Goal: Task Accomplishment & Management: Manage account settings

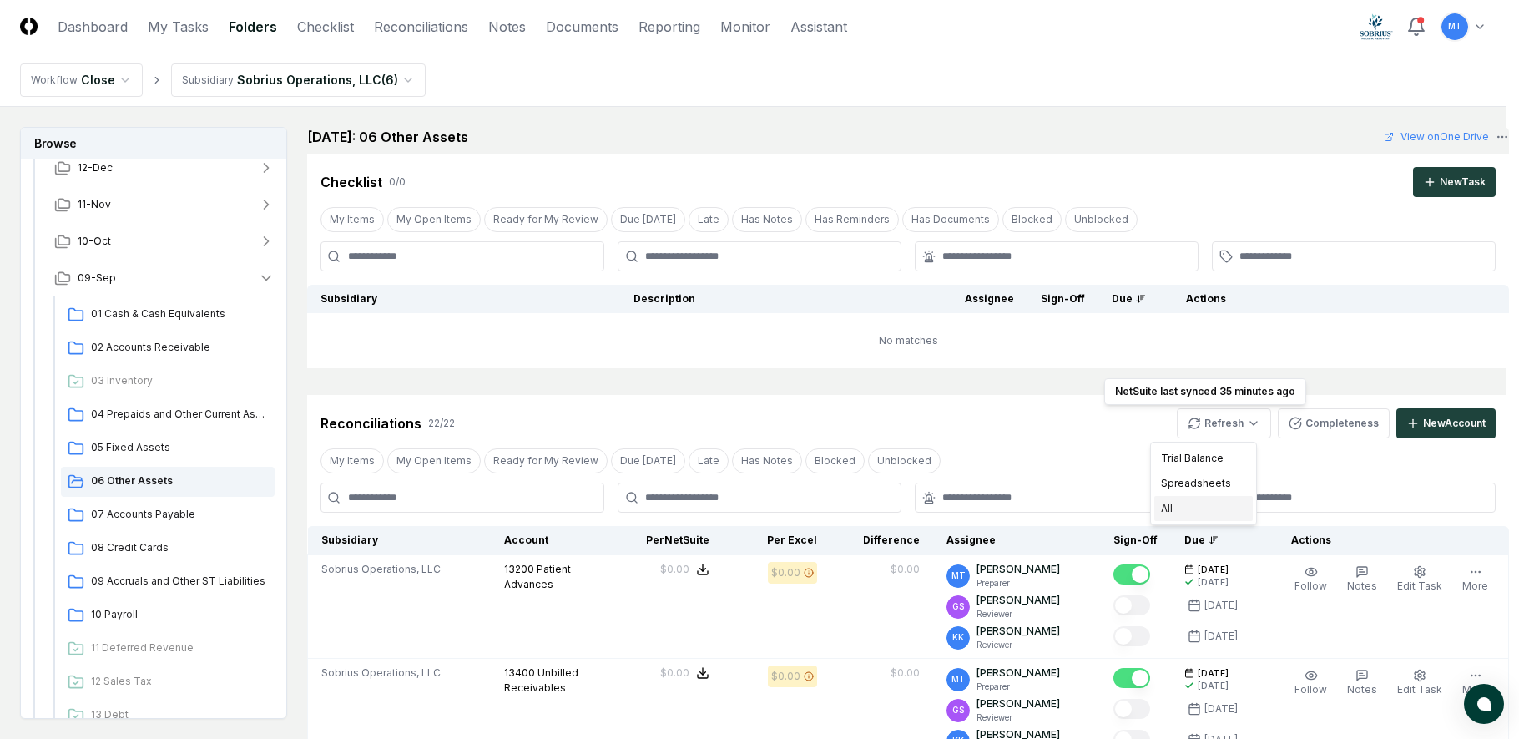
click at [1199, 508] on div "All" at bounding box center [1203, 508] width 98 height 25
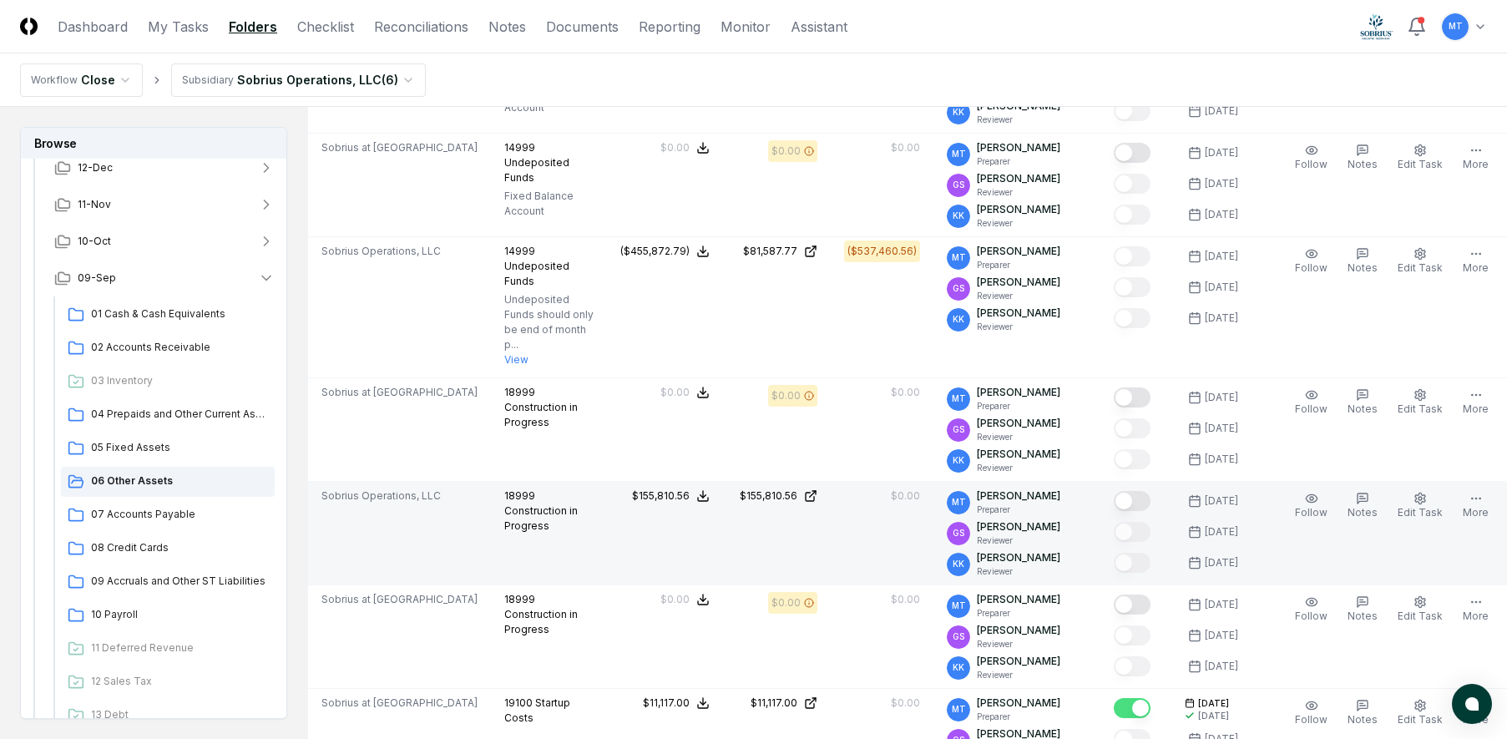
scroll to position [1002, 0]
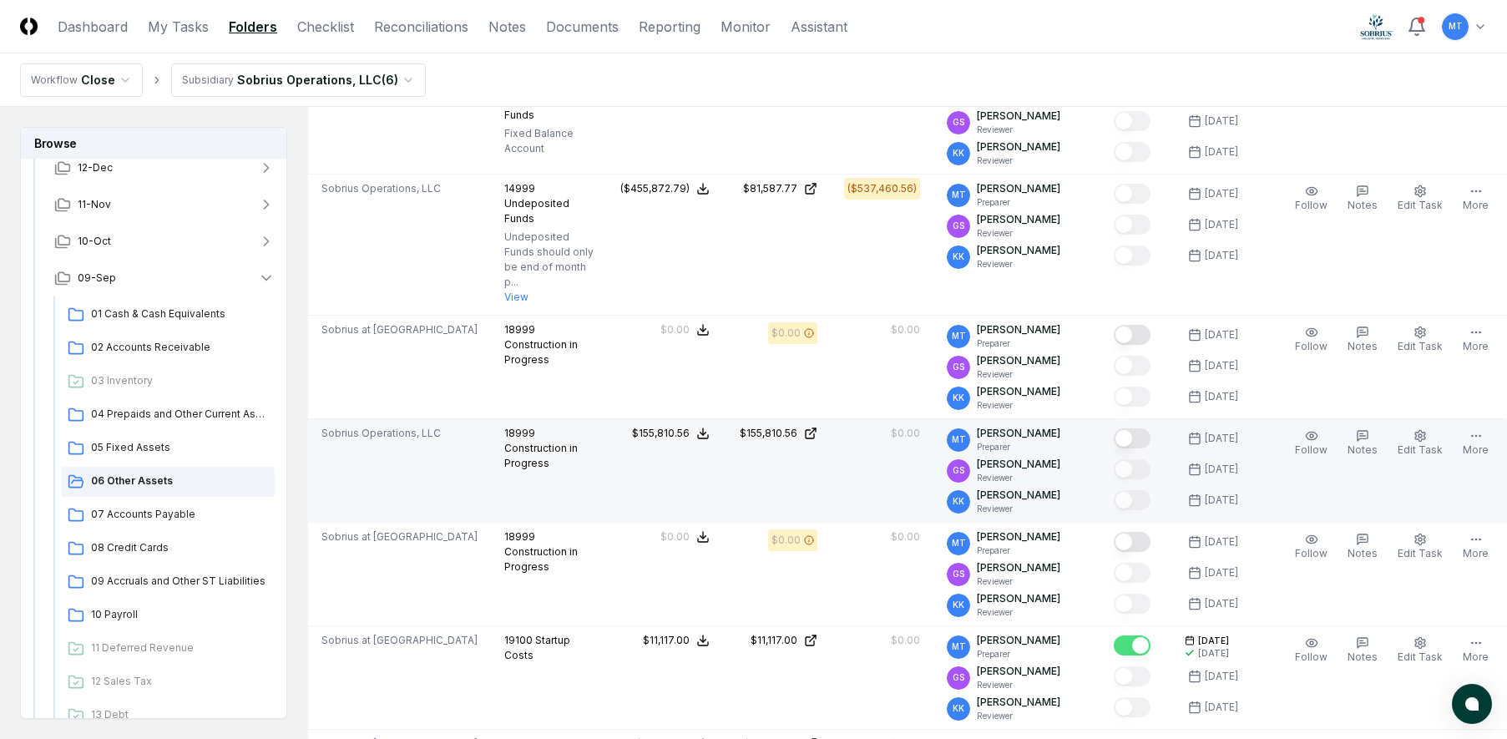
click at [1129, 439] on button "Mark complete" at bounding box center [1131, 438] width 37 height 20
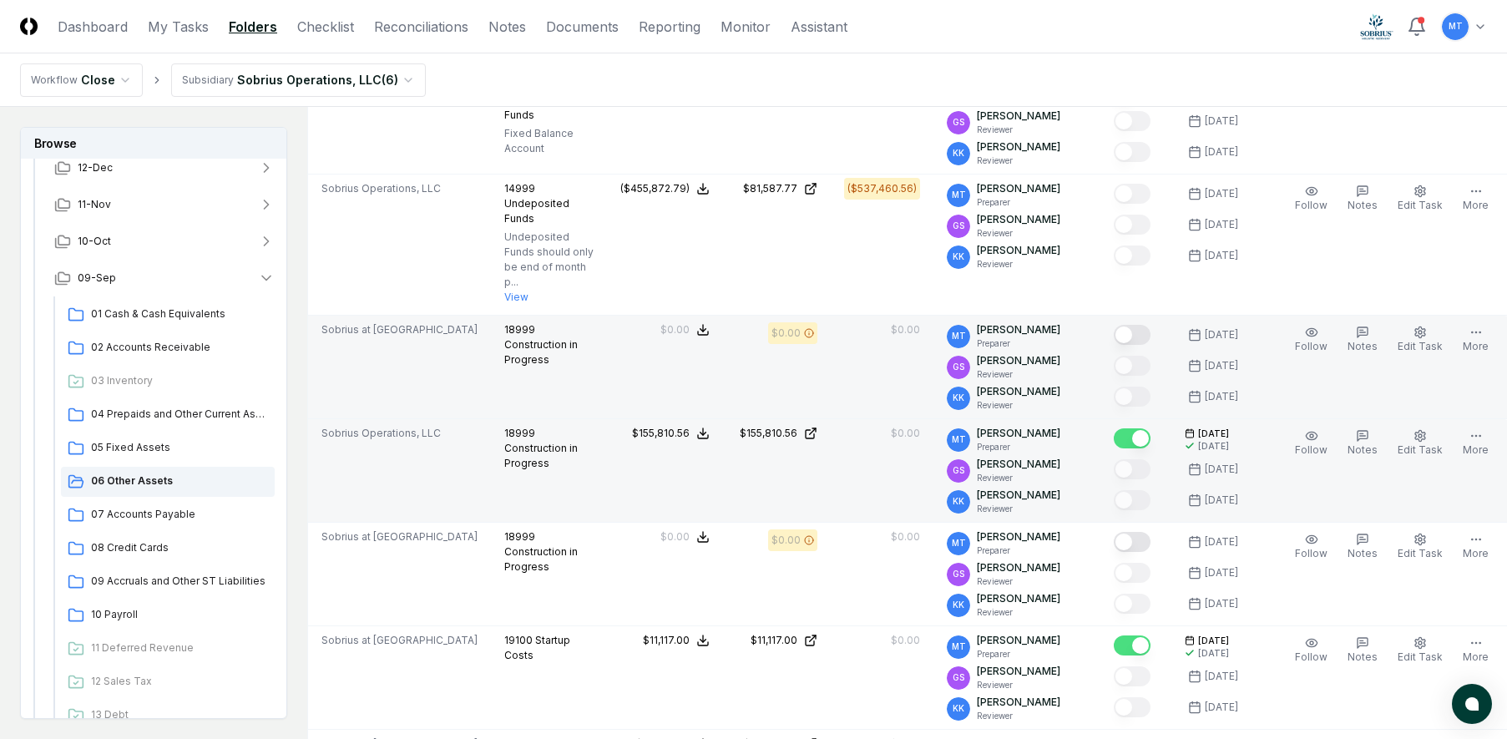
click at [1129, 336] on button "Mark complete" at bounding box center [1131, 335] width 37 height 20
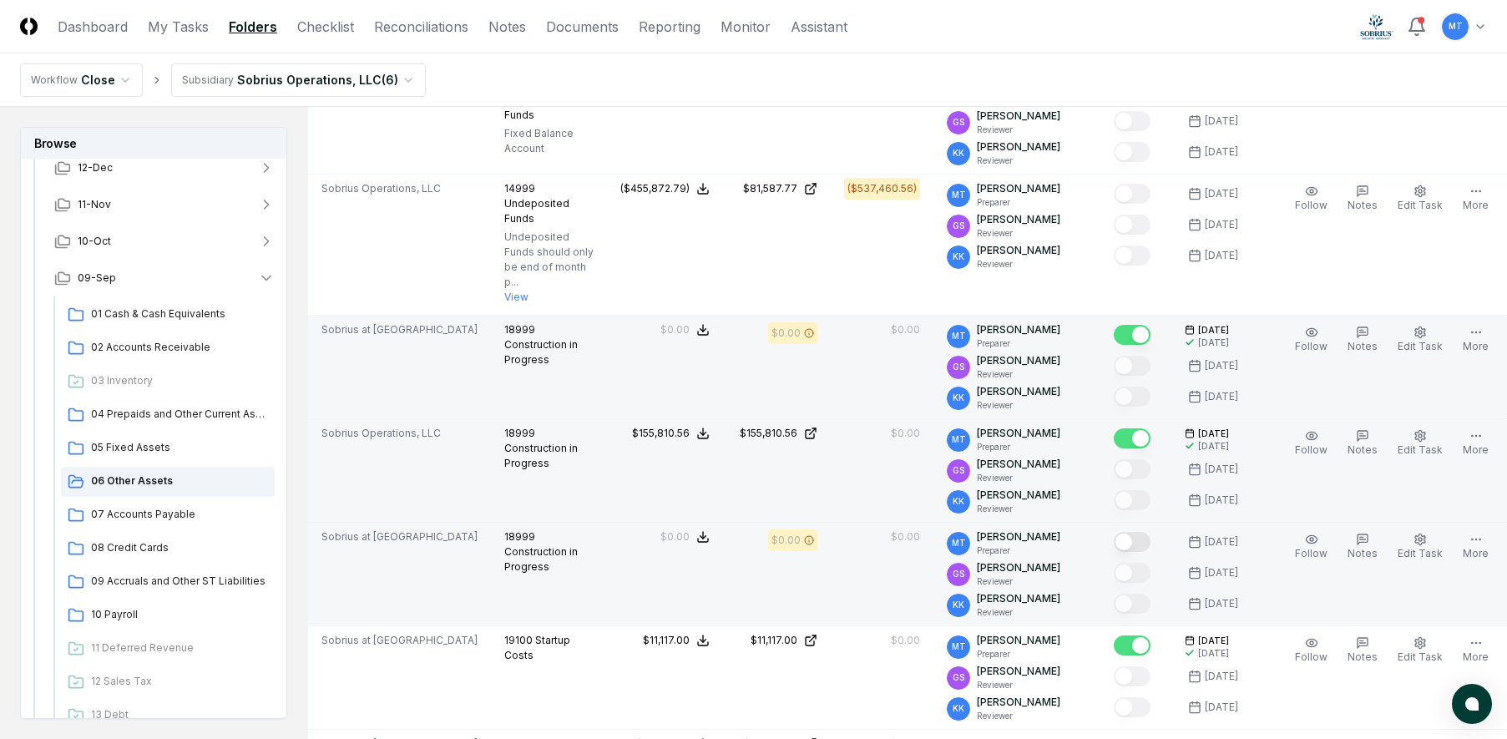
click at [1127, 541] on button "Mark complete" at bounding box center [1131, 542] width 37 height 20
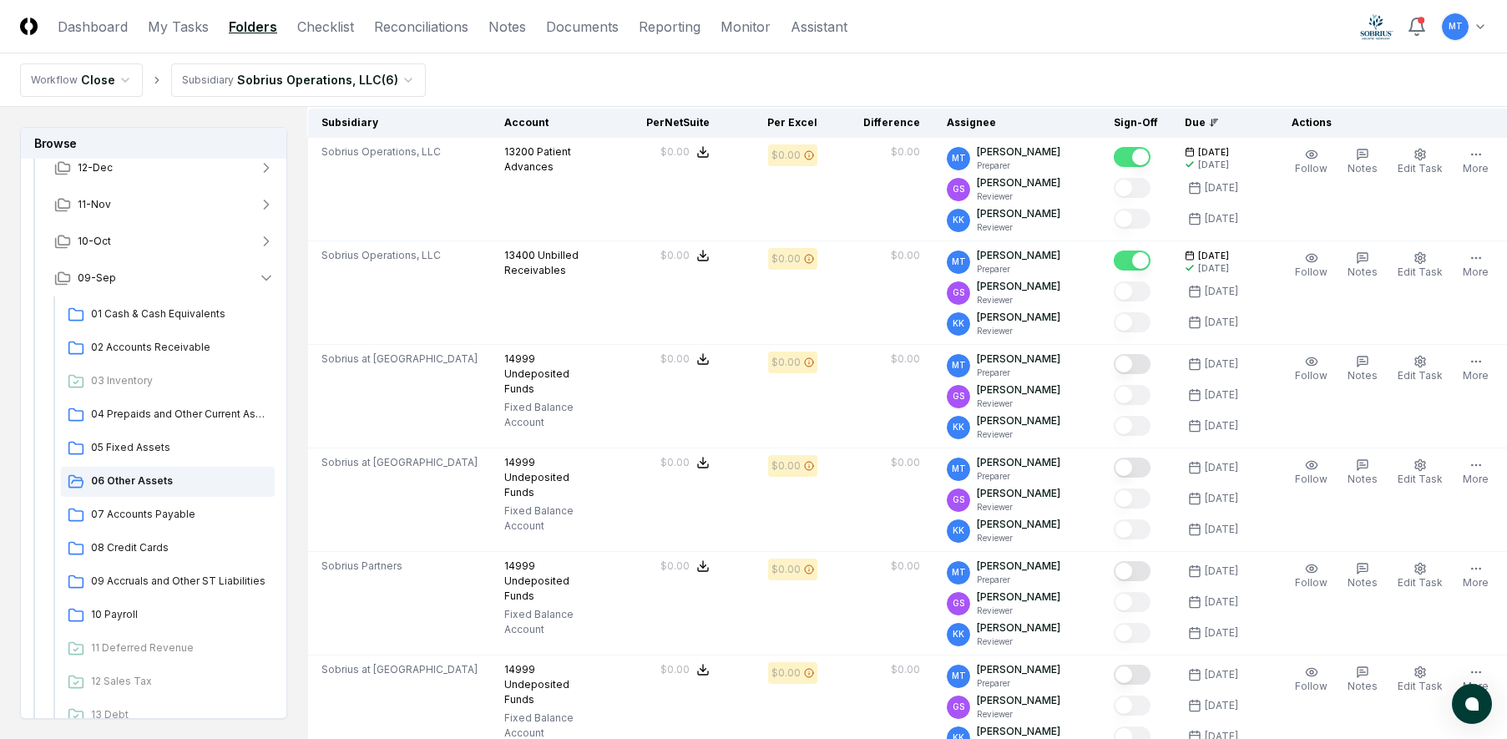
scroll to position [0, 0]
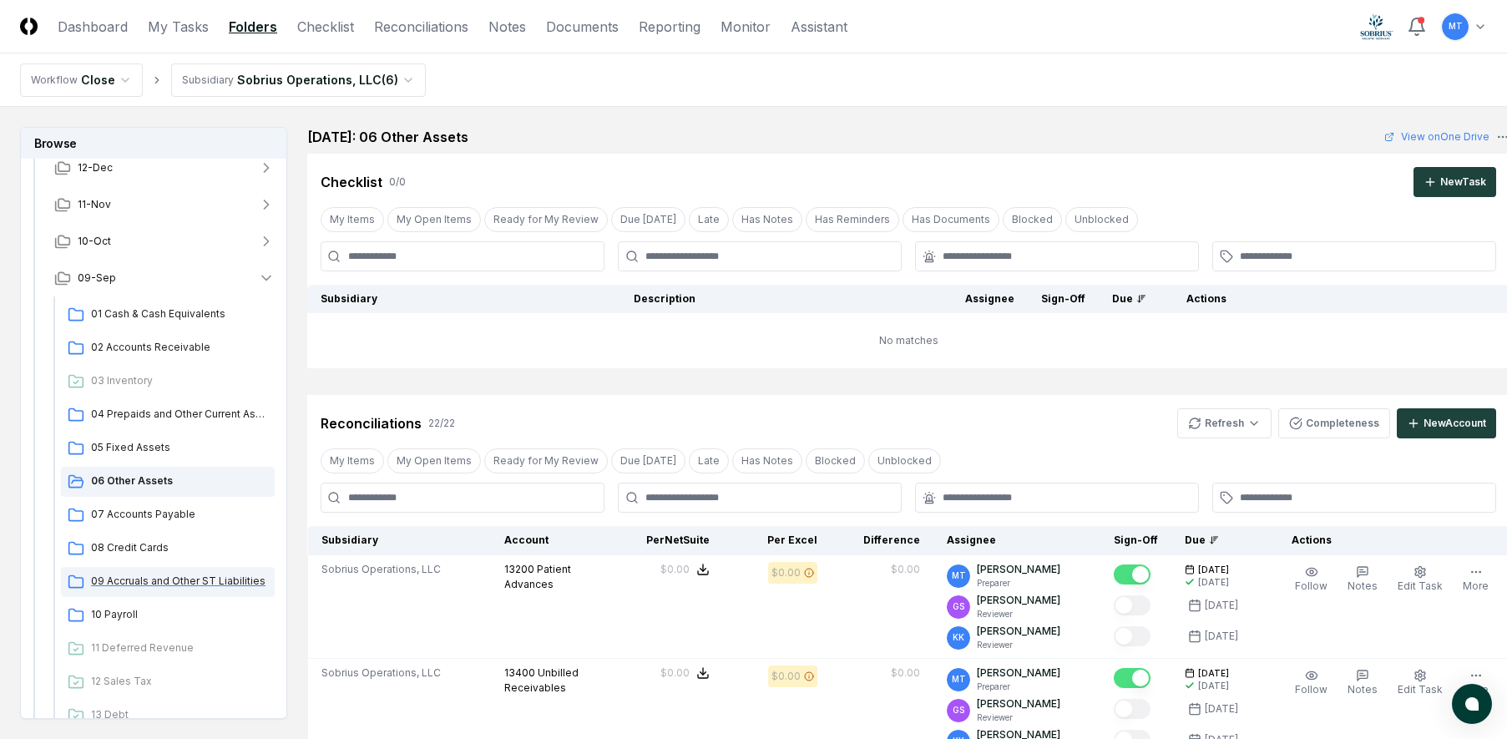
click at [149, 578] on span "09 Accruals and Other ST Liabilities" at bounding box center [179, 580] width 177 height 15
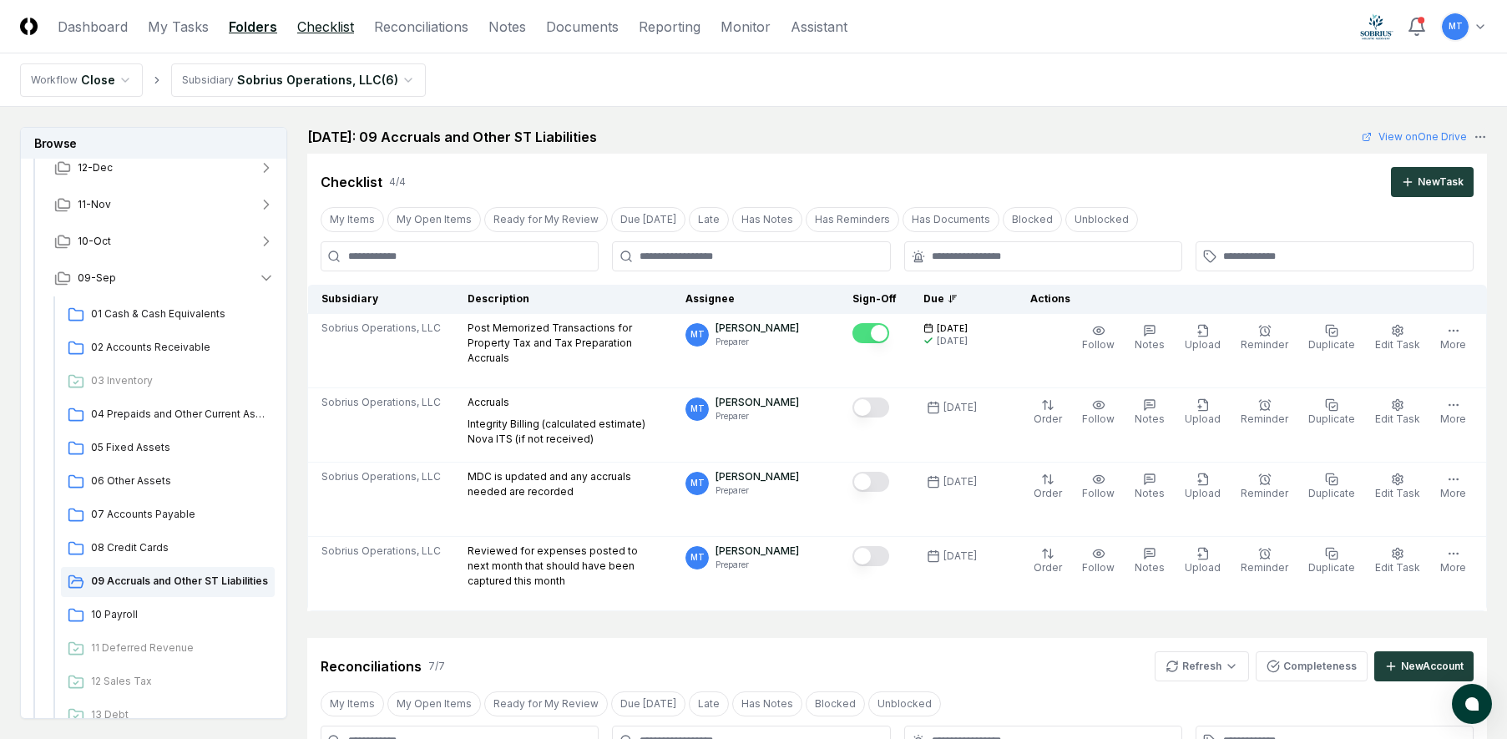
click at [315, 25] on link "Checklist" at bounding box center [325, 27] width 57 height 20
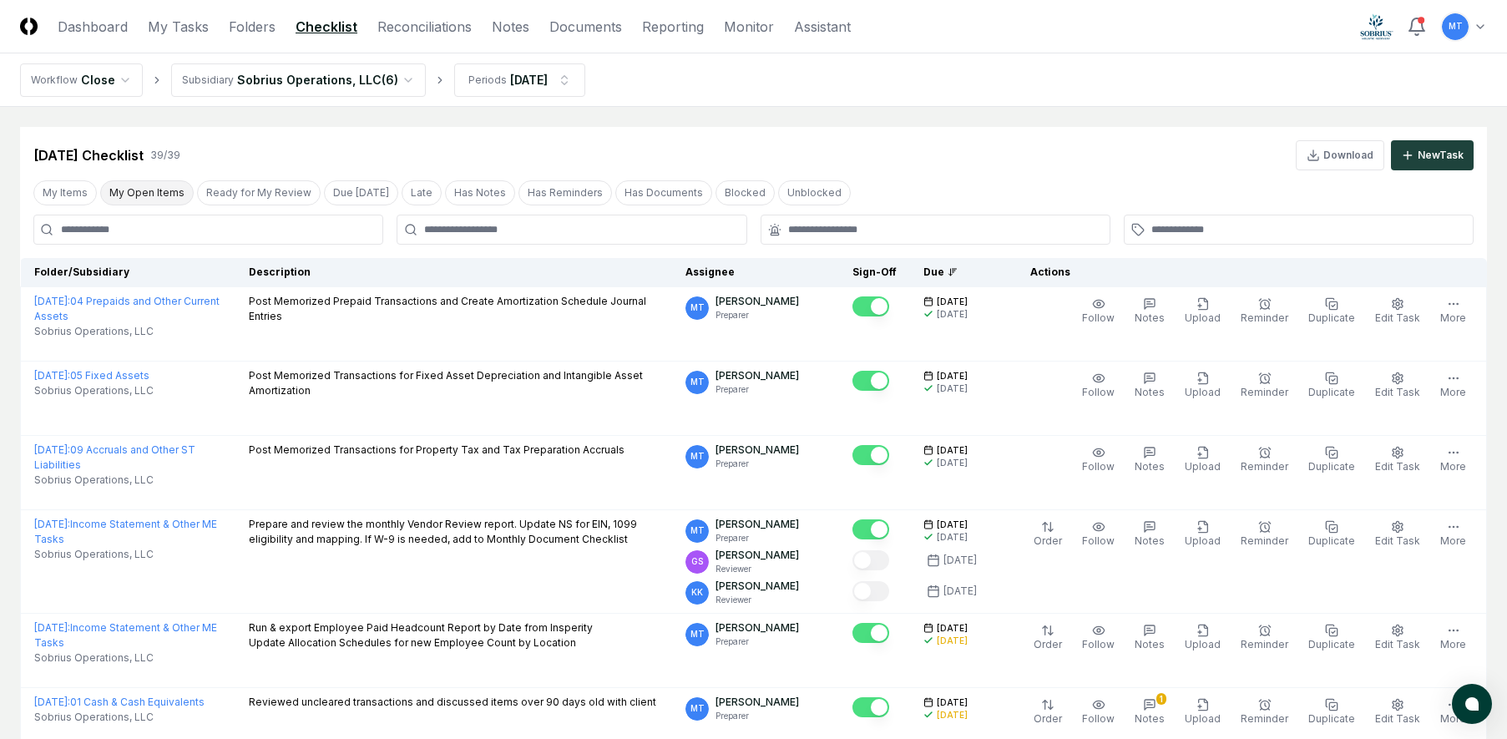
click at [163, 196] on button "My Open Items" at bounding box center [146, 192] width 93 height 25
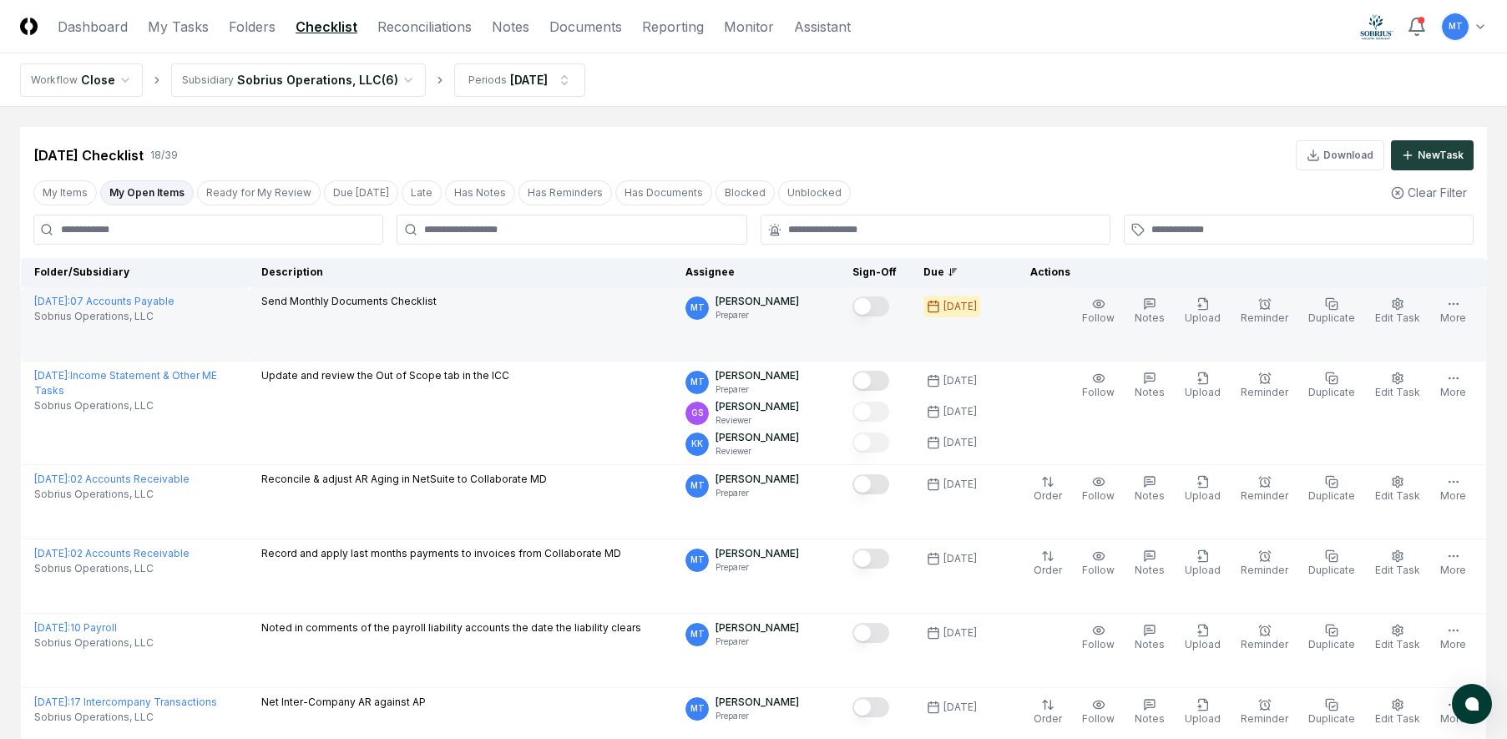
click at [889, 302] on button "Mark complete" at bounding box center [870, 306] width 37 height 20
click at [404, 23] on link "Reconciliations" at bounding box center [424, 27] width 94 height 20
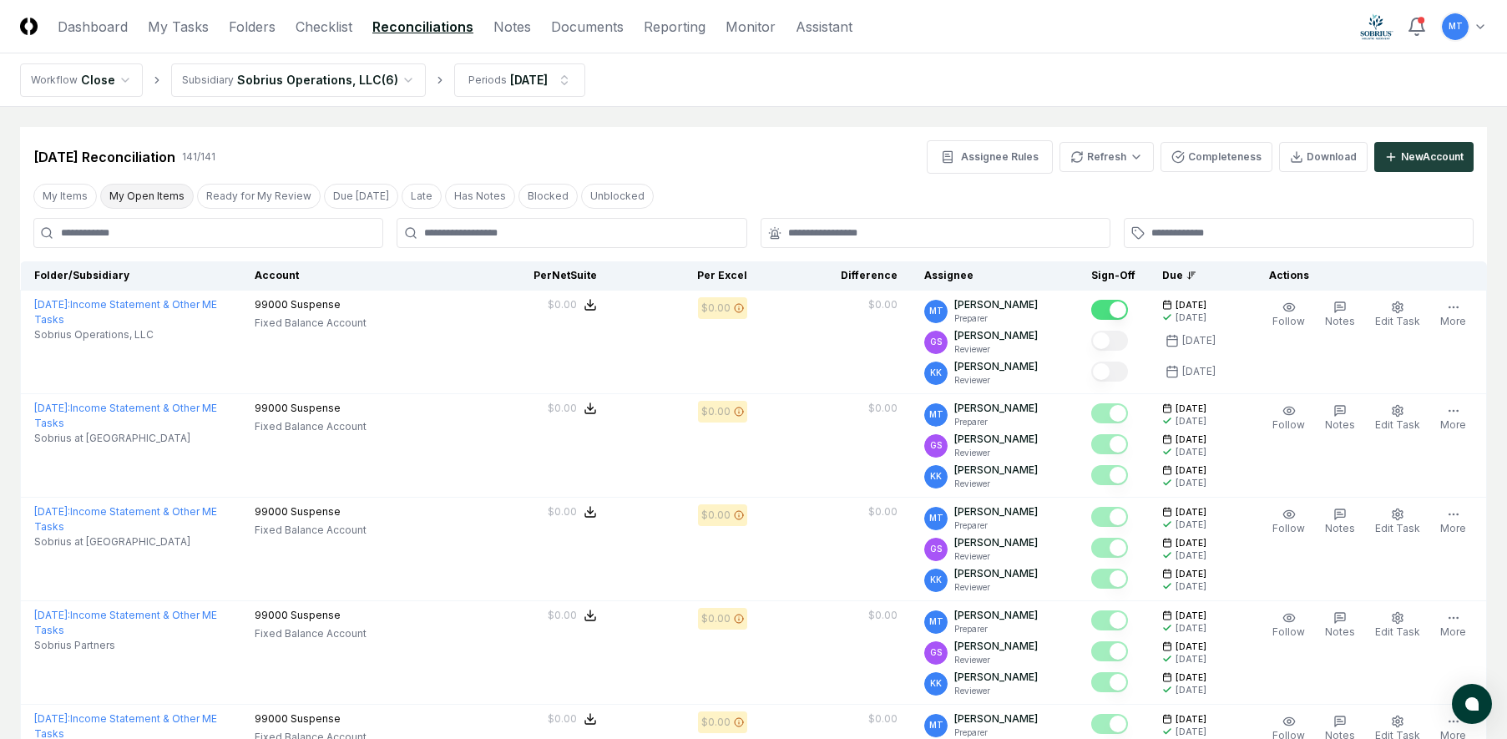
click at [144, 197] on button "My Open Items" at bounding box center [146, 196] width 93 height 25
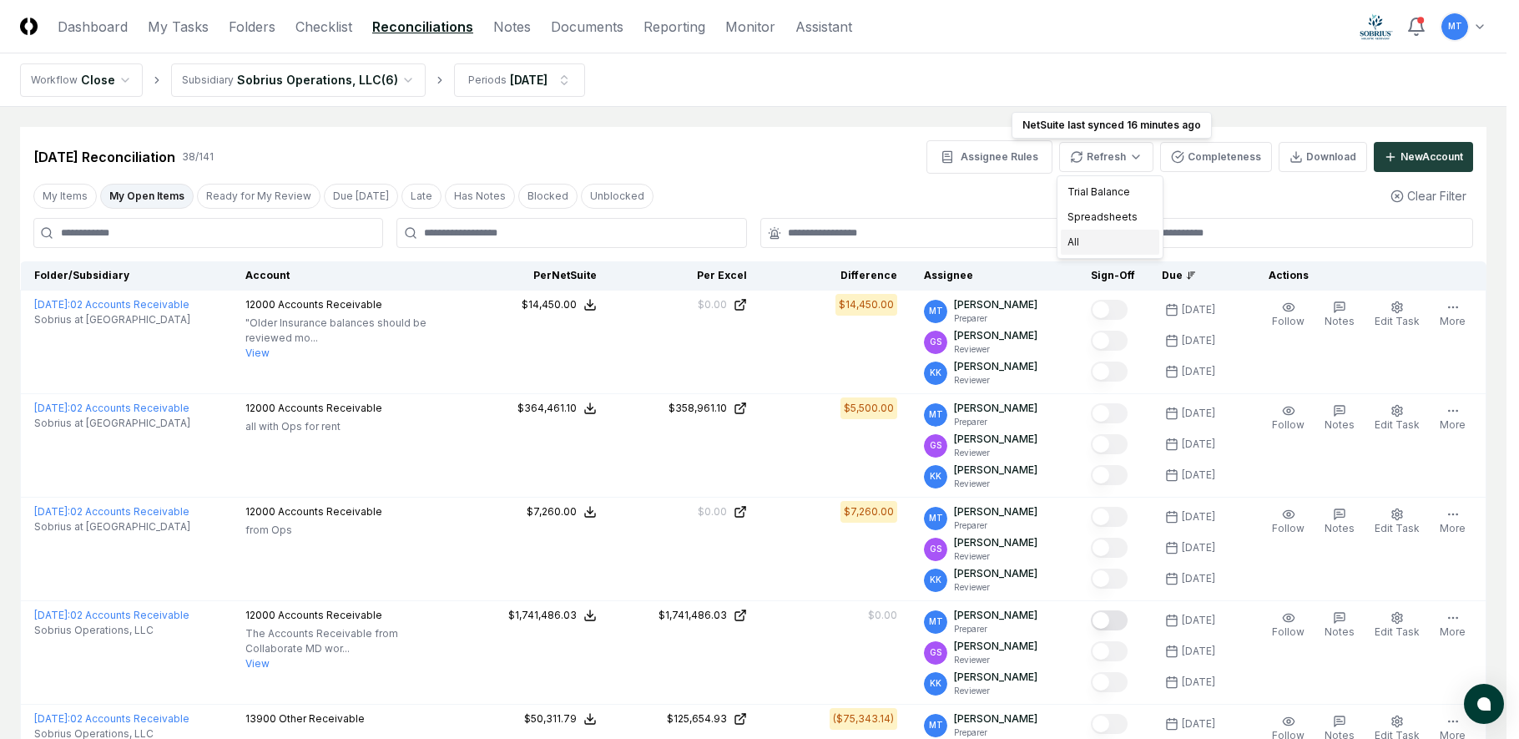
click at [1101, 238] on div "All" at bounding box center [1110, 242] width 98 height 25
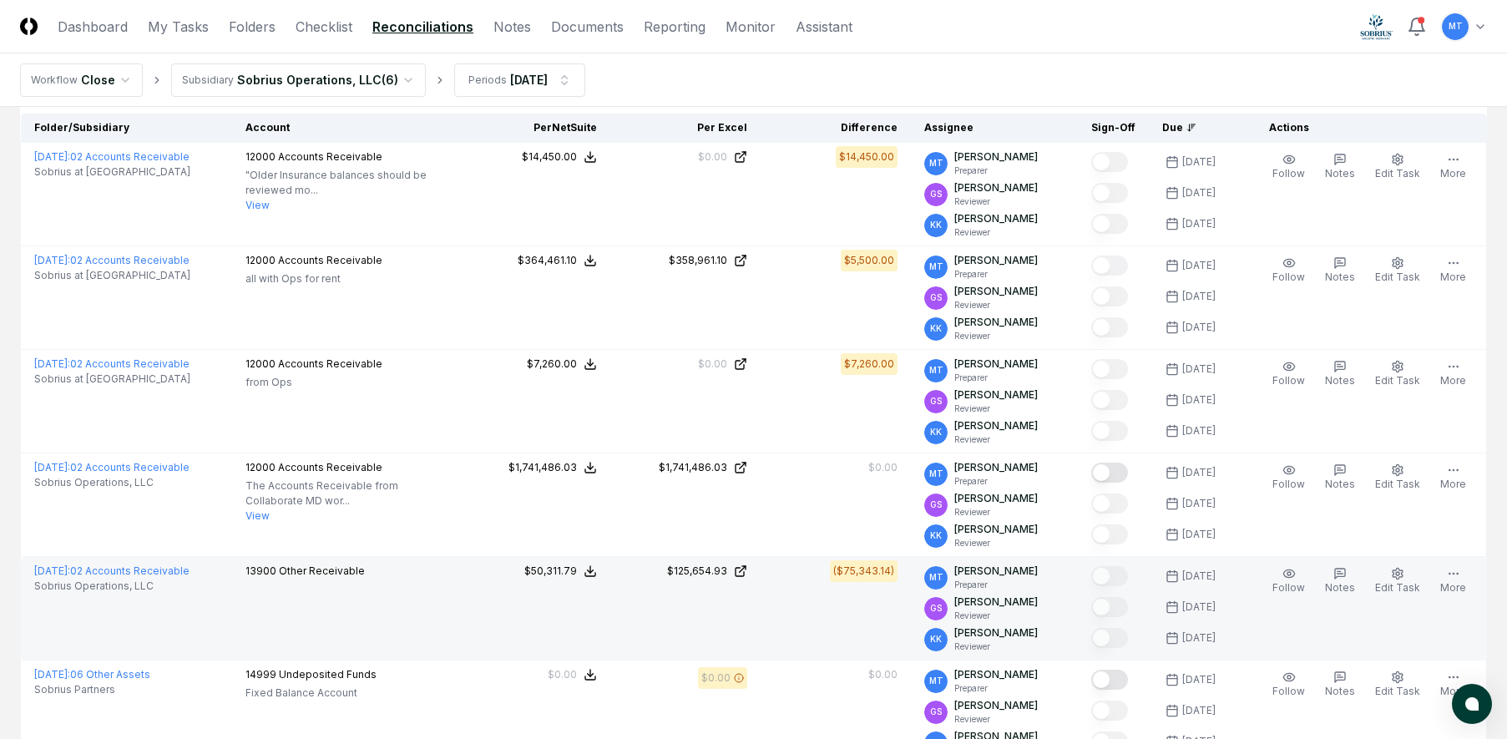
scroll to position [167, 0]
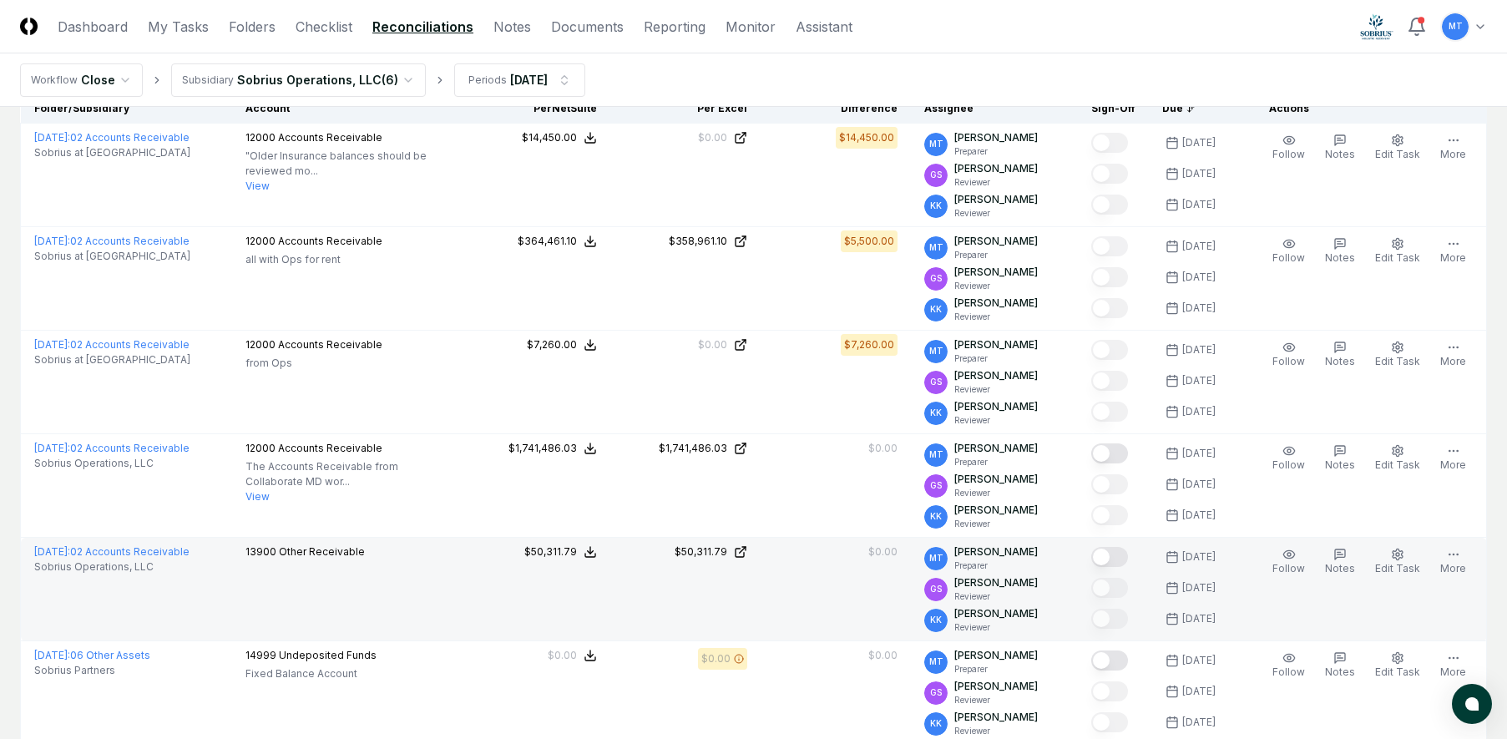
click at [1125, 552] on button "Mark complete" at bounding box center [1109, 557] width 37 height 20
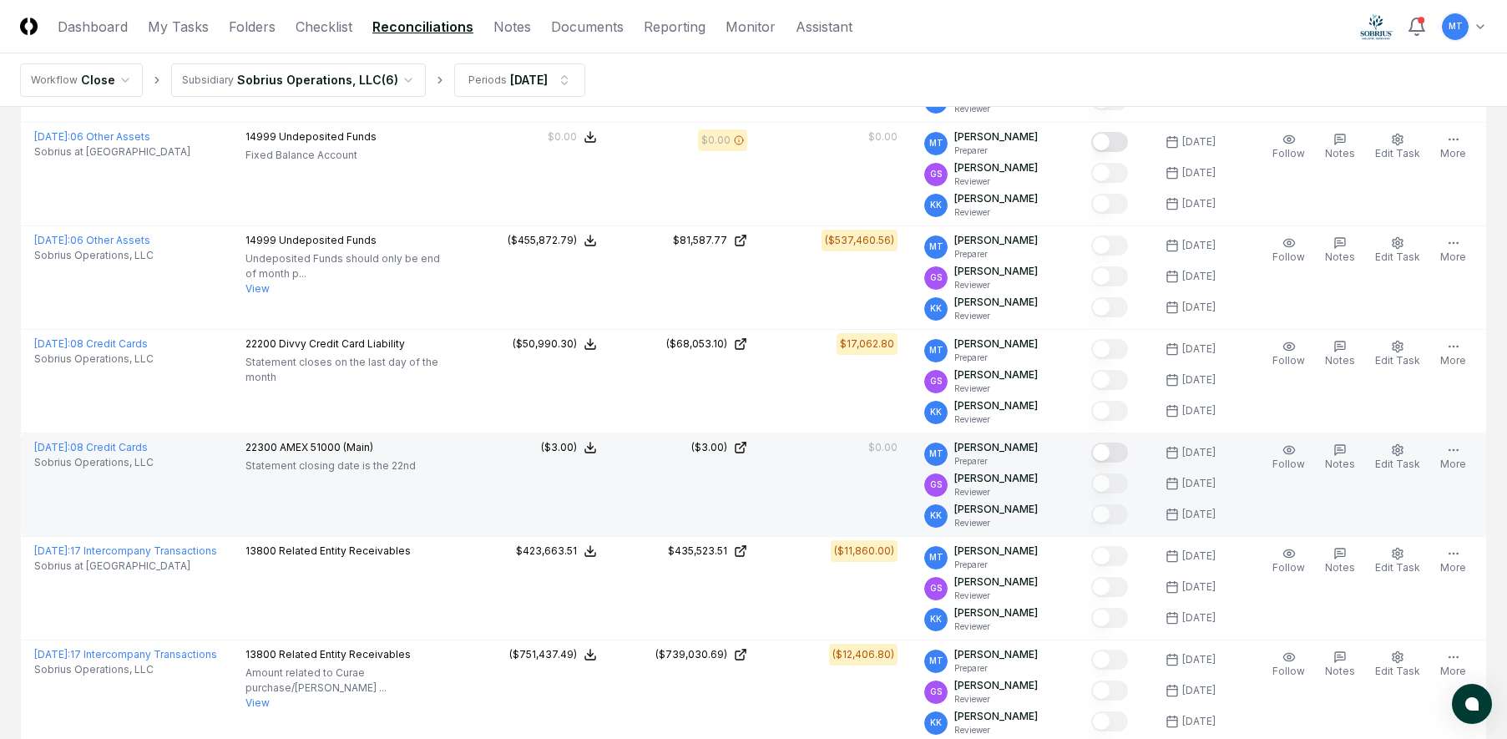
scroll to position [1002, 0]
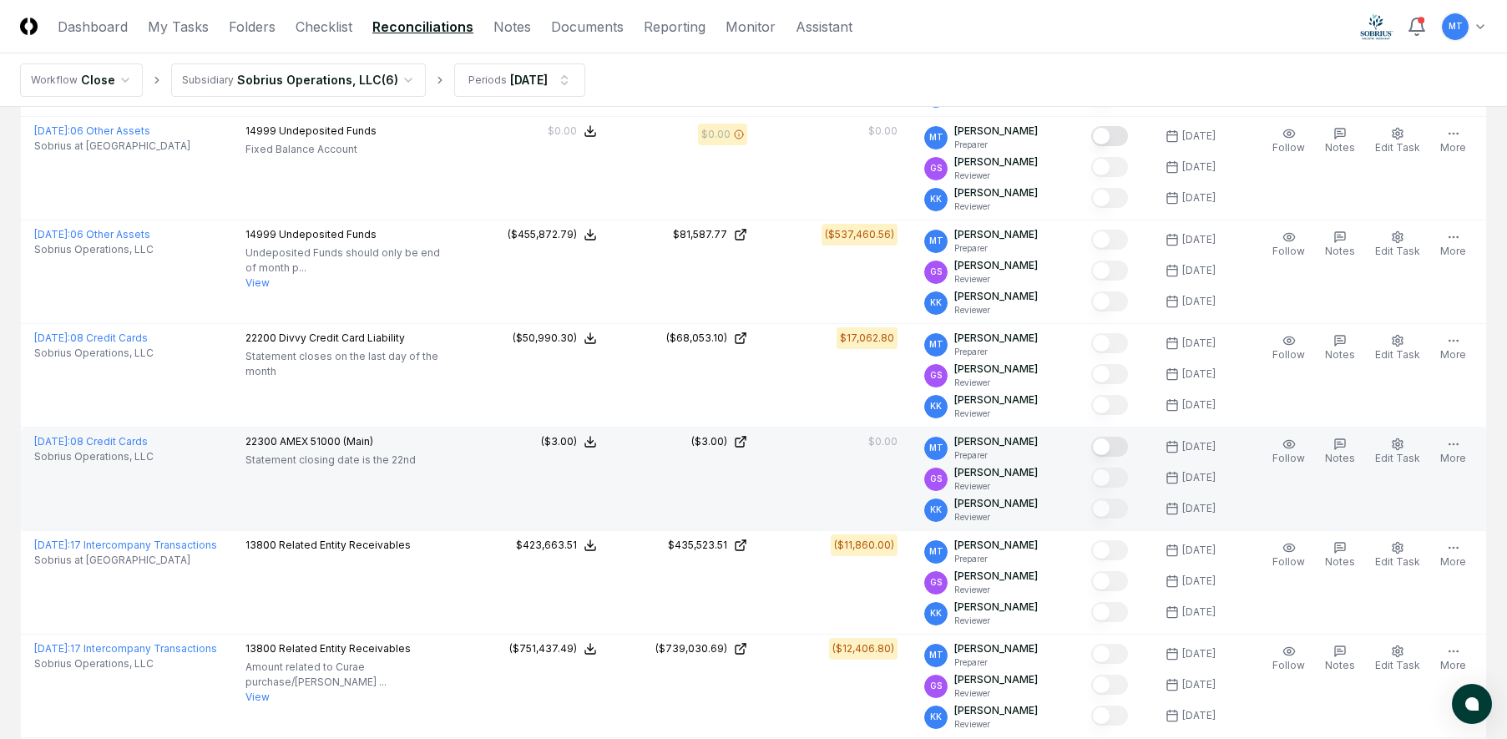
click at [1128, 447] on button "Mark complete" at bounding box center [1109, 447] width 37 height 20
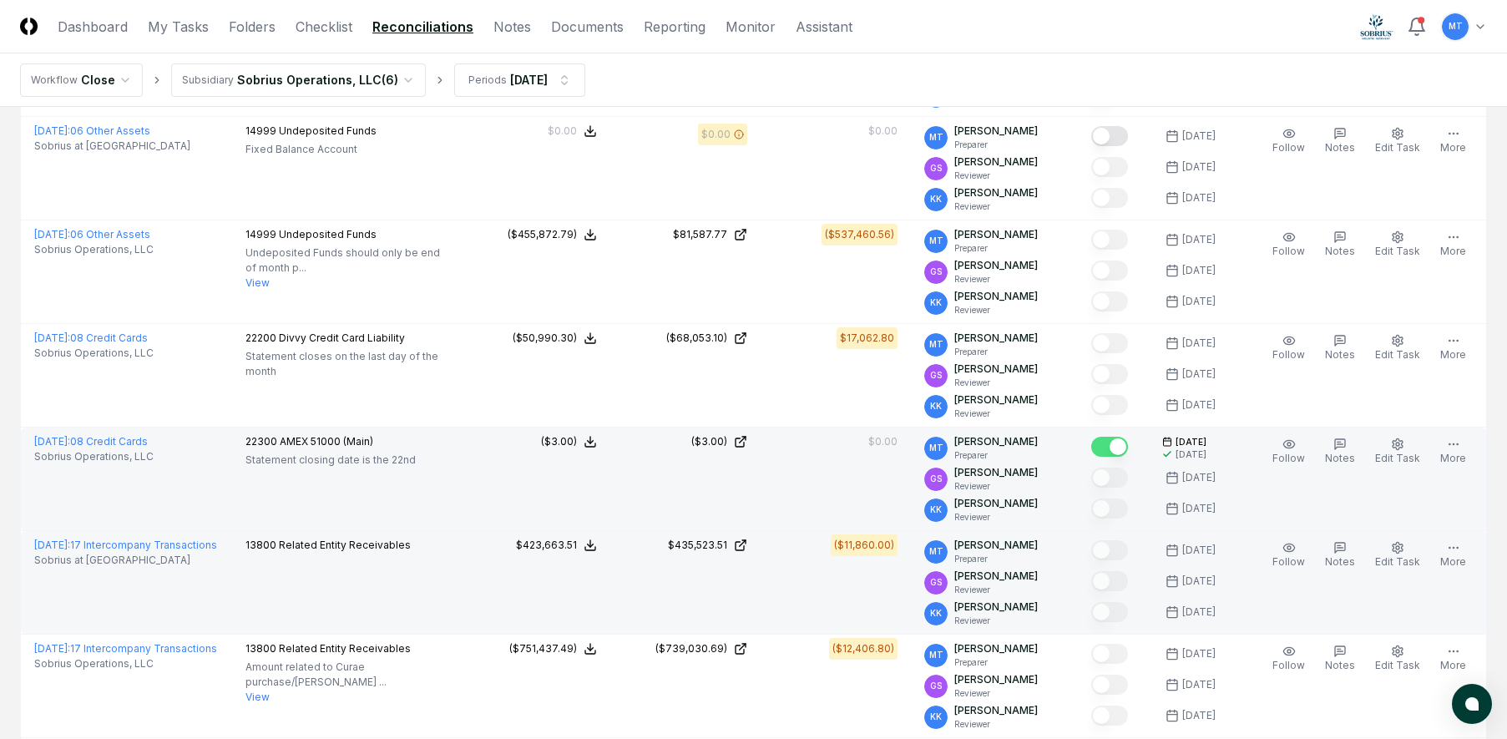
scroll to position [1085, 0]
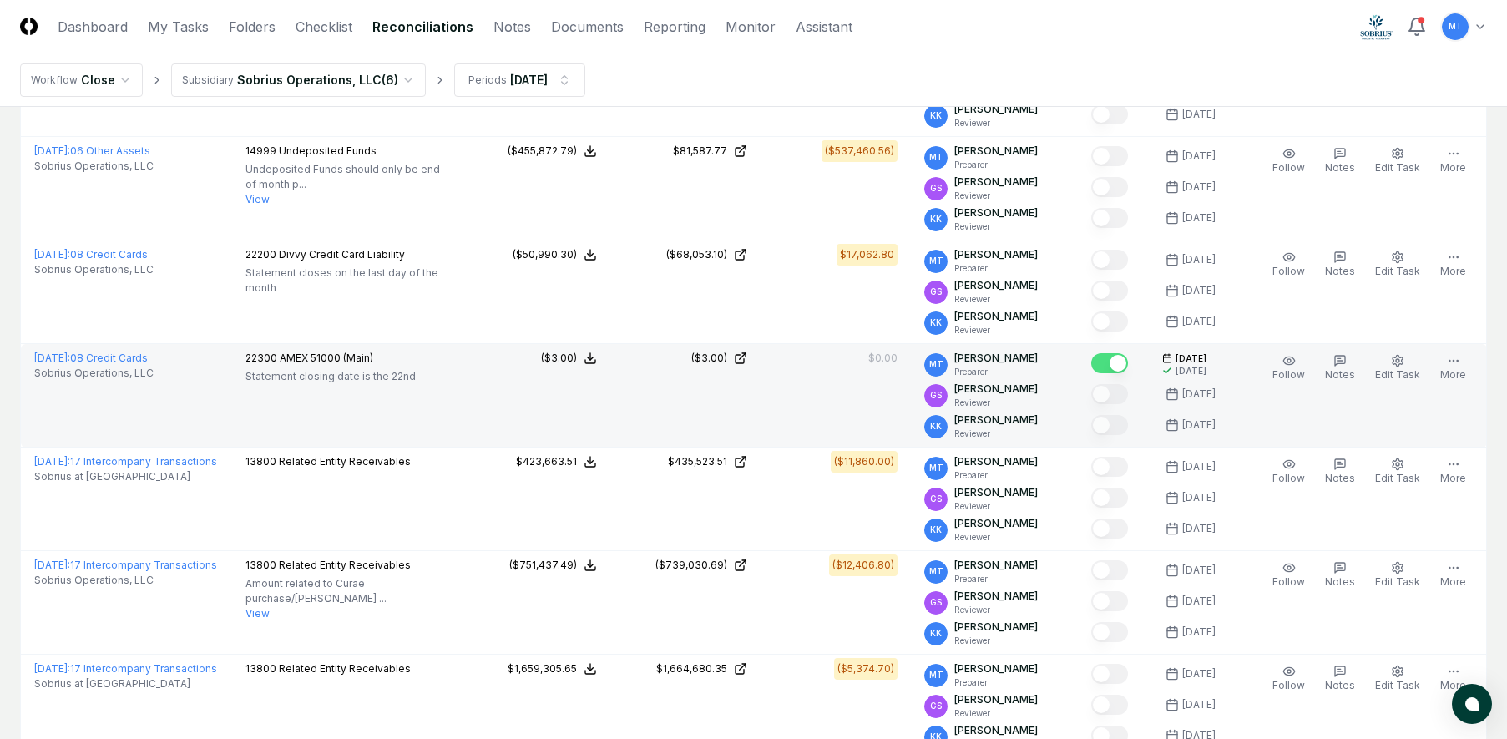
click at [1110, 358] on button "Mark complete" at bounding box center [1109, 363] width 37 height 20
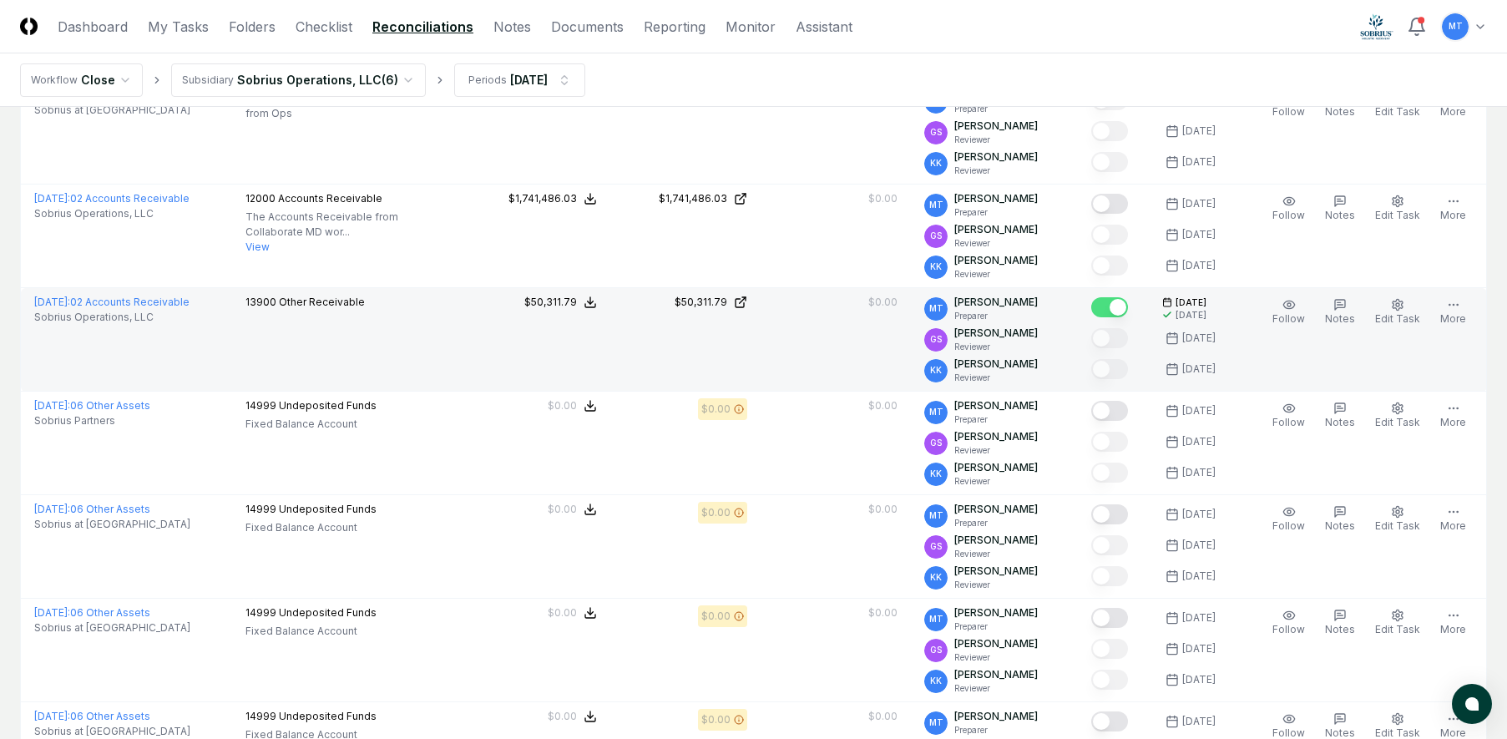
scroll to position [0, 0]
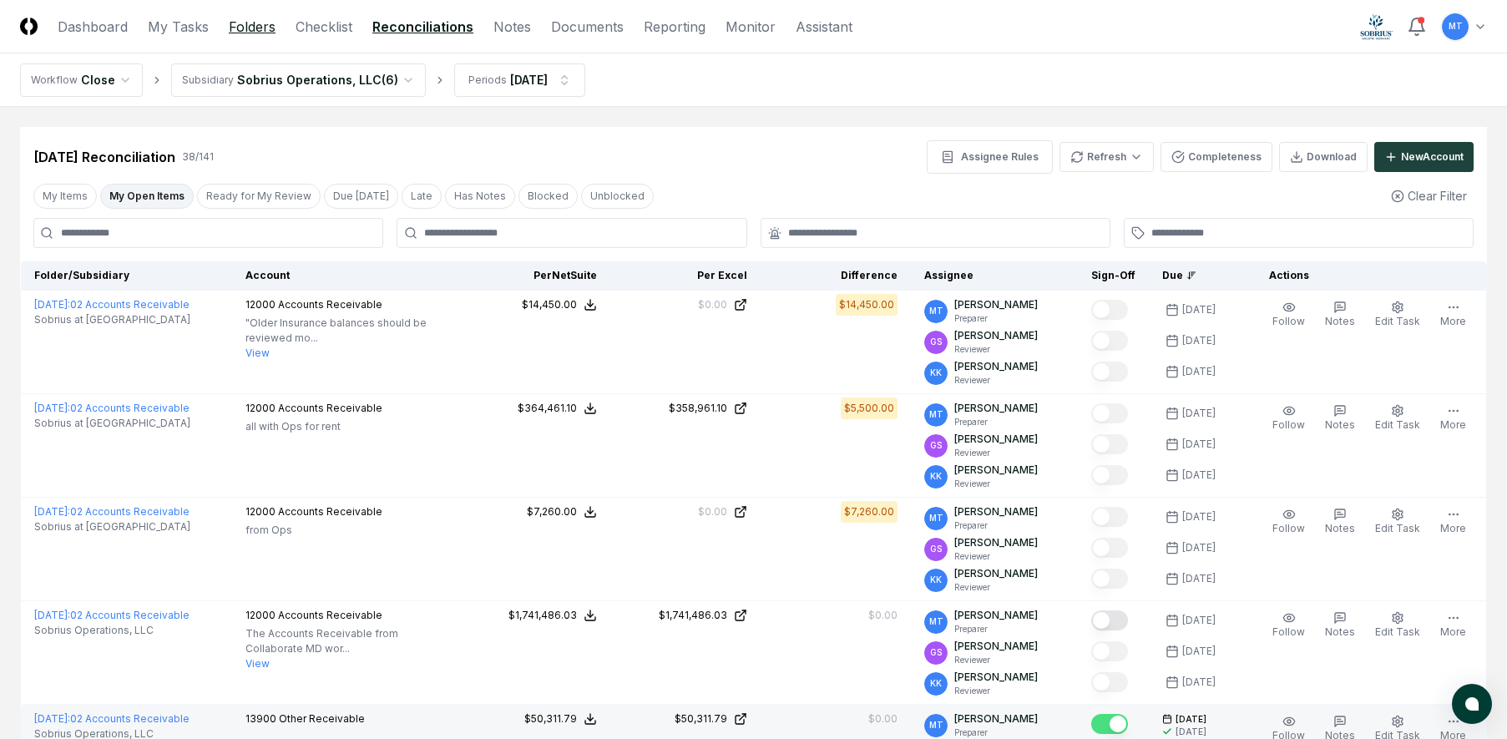
click at [244, 24] on link "Folders" at bounding box center [252, 27] width 47 height 20
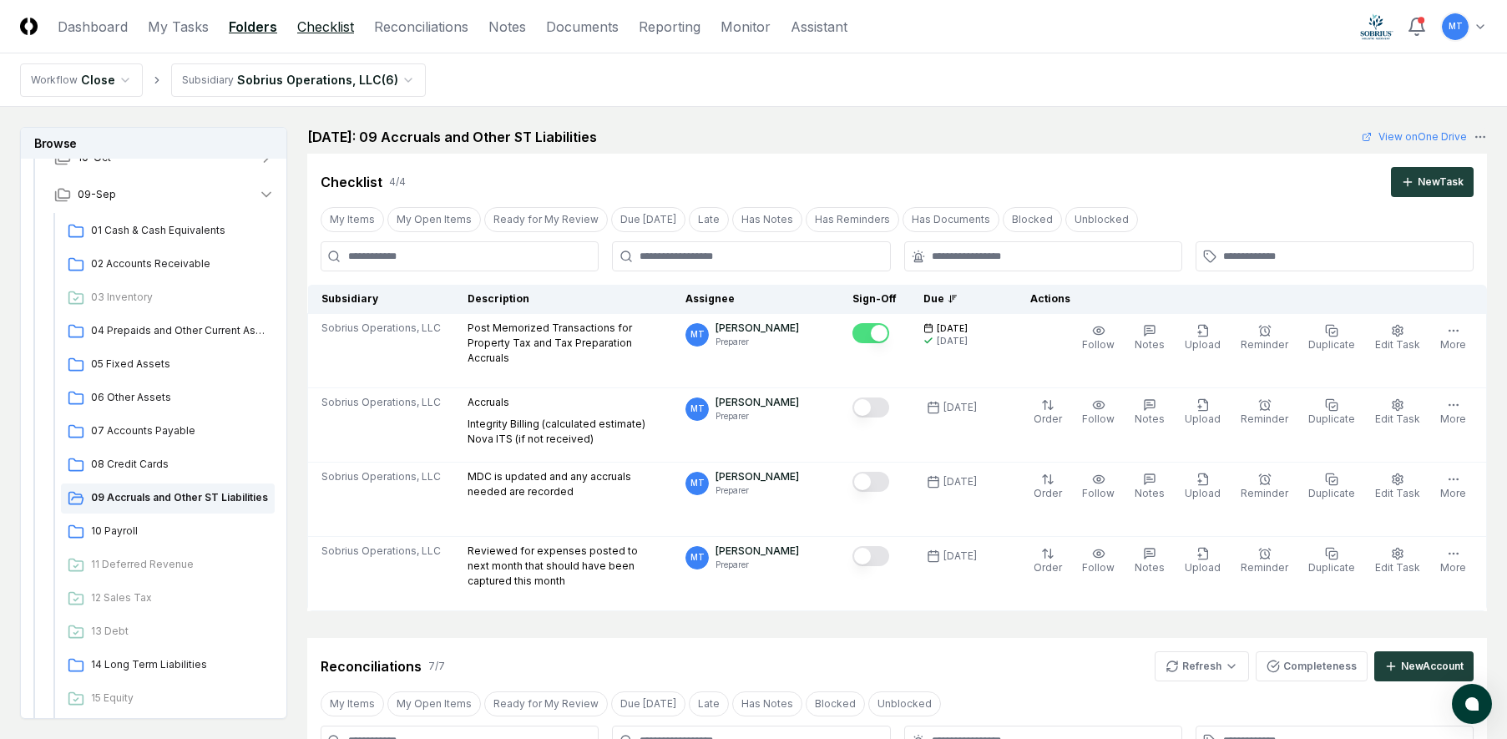
click at [326, 26] on link "Checklist" at bounding box center [325, 27] width 57 height 20
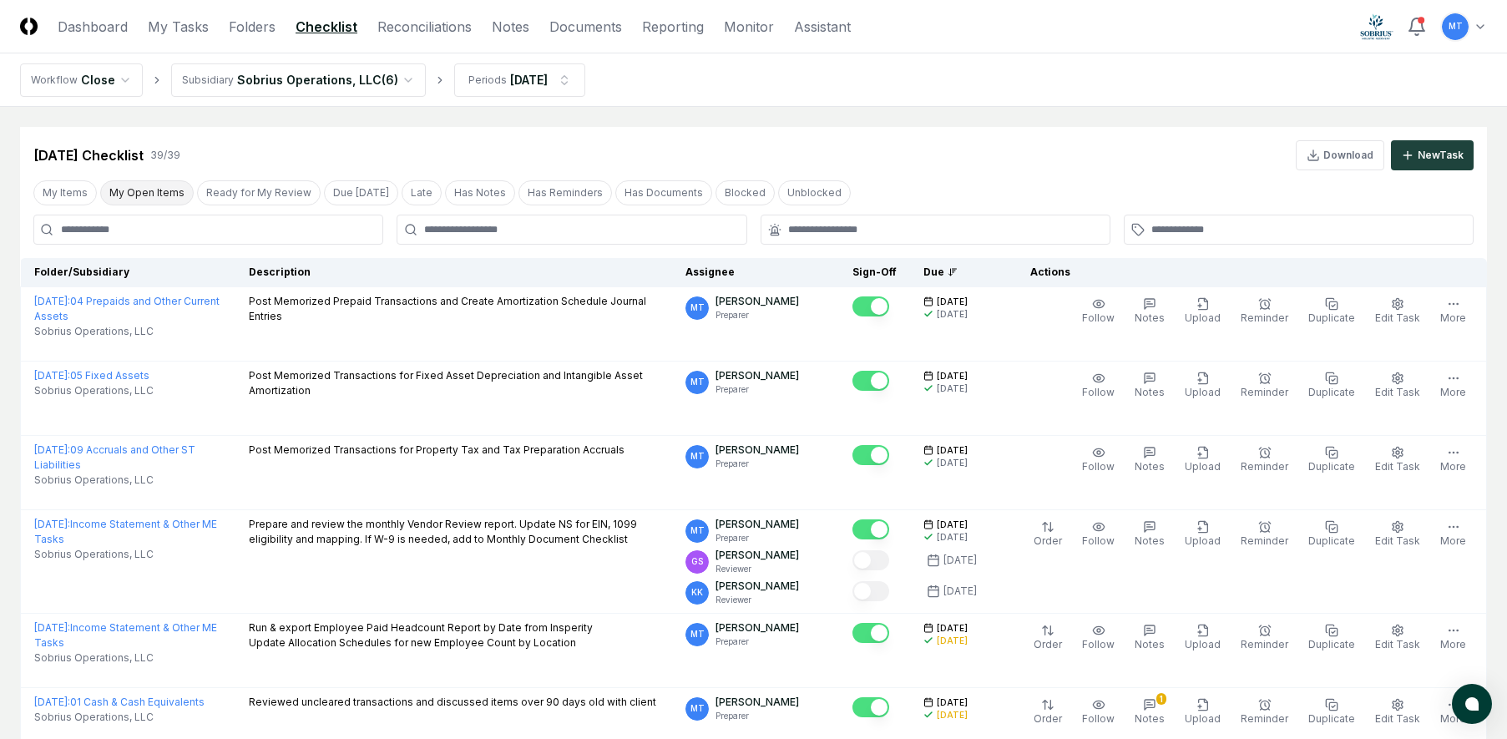
click at [148, 196] on button "My Open Items" at bounding box center [146, 192] width 93 height 25
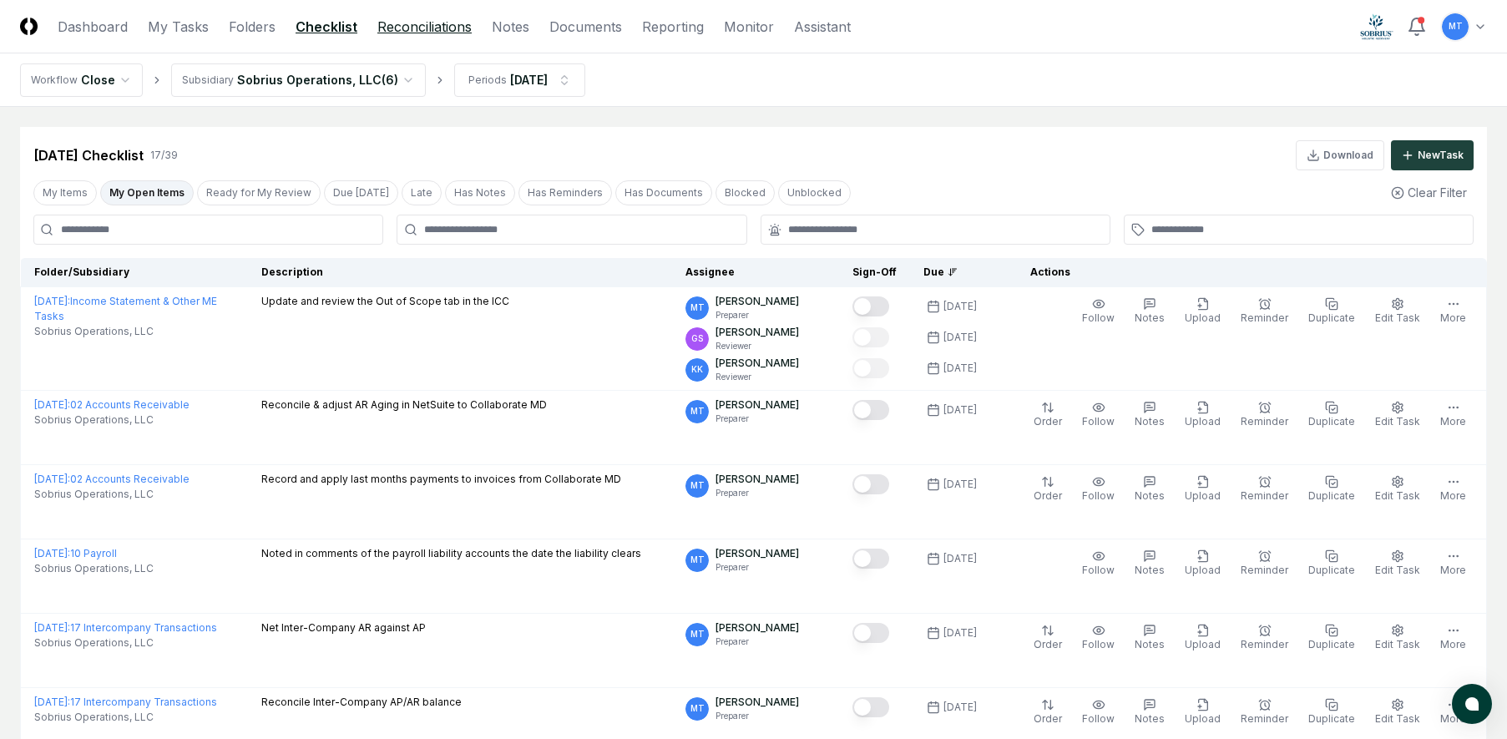
click at [401, 23] on link "Reconciliations" at bounding box center [424, 27] width 94 height 20
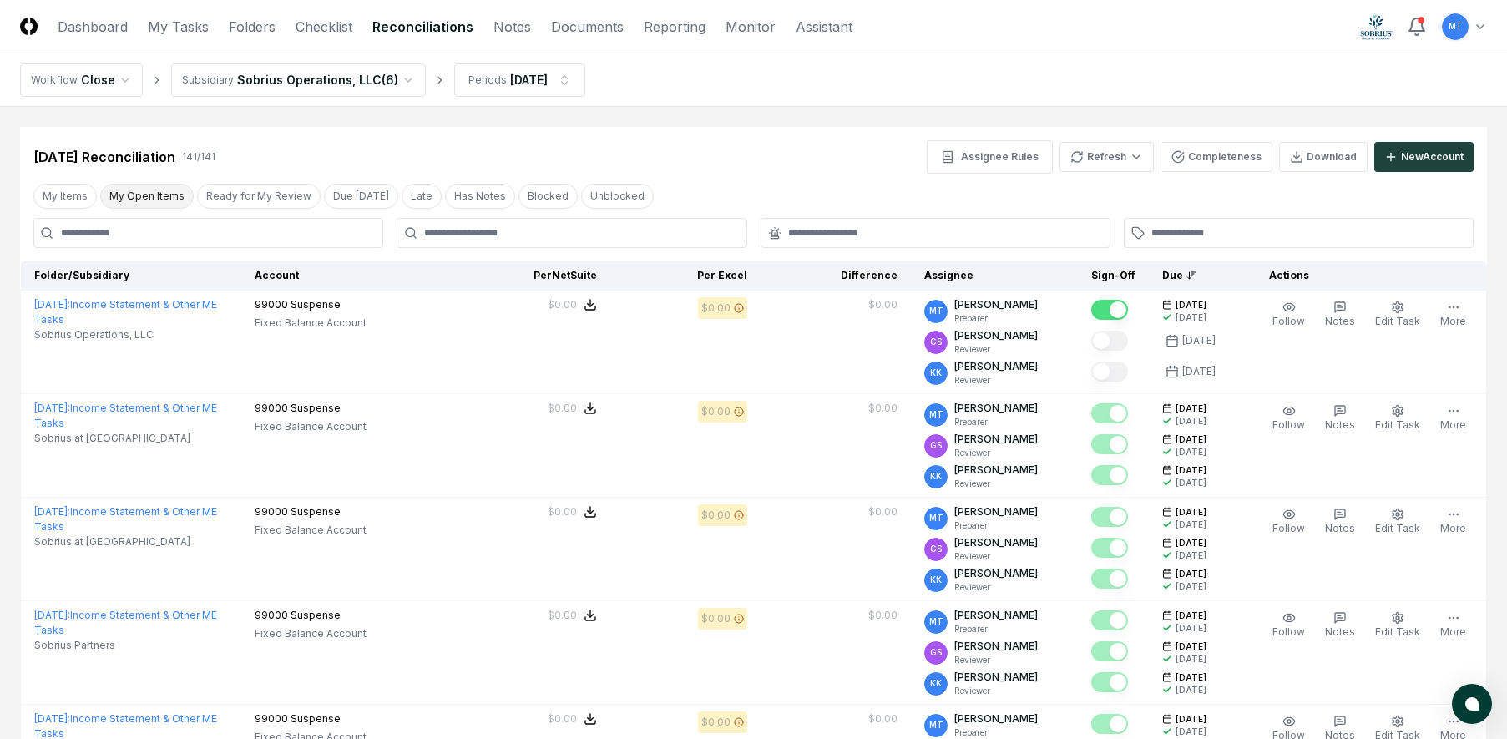
click at [169, 197] on button "My Open Items" at bounding box center [146, 196] width 93 height 25
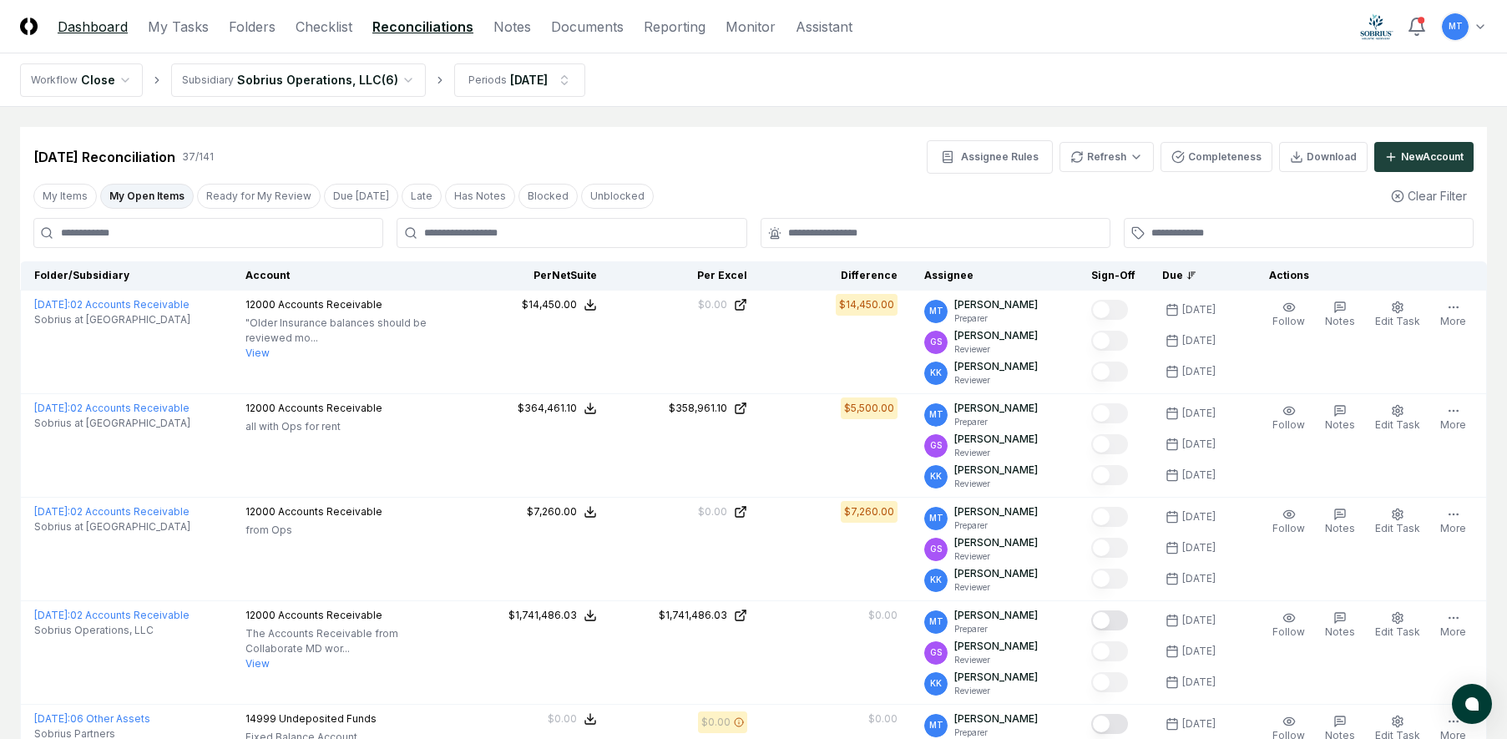
click at [75, 28] on link "Dashboard" at bounding box center [93, 27] width 70 height 20
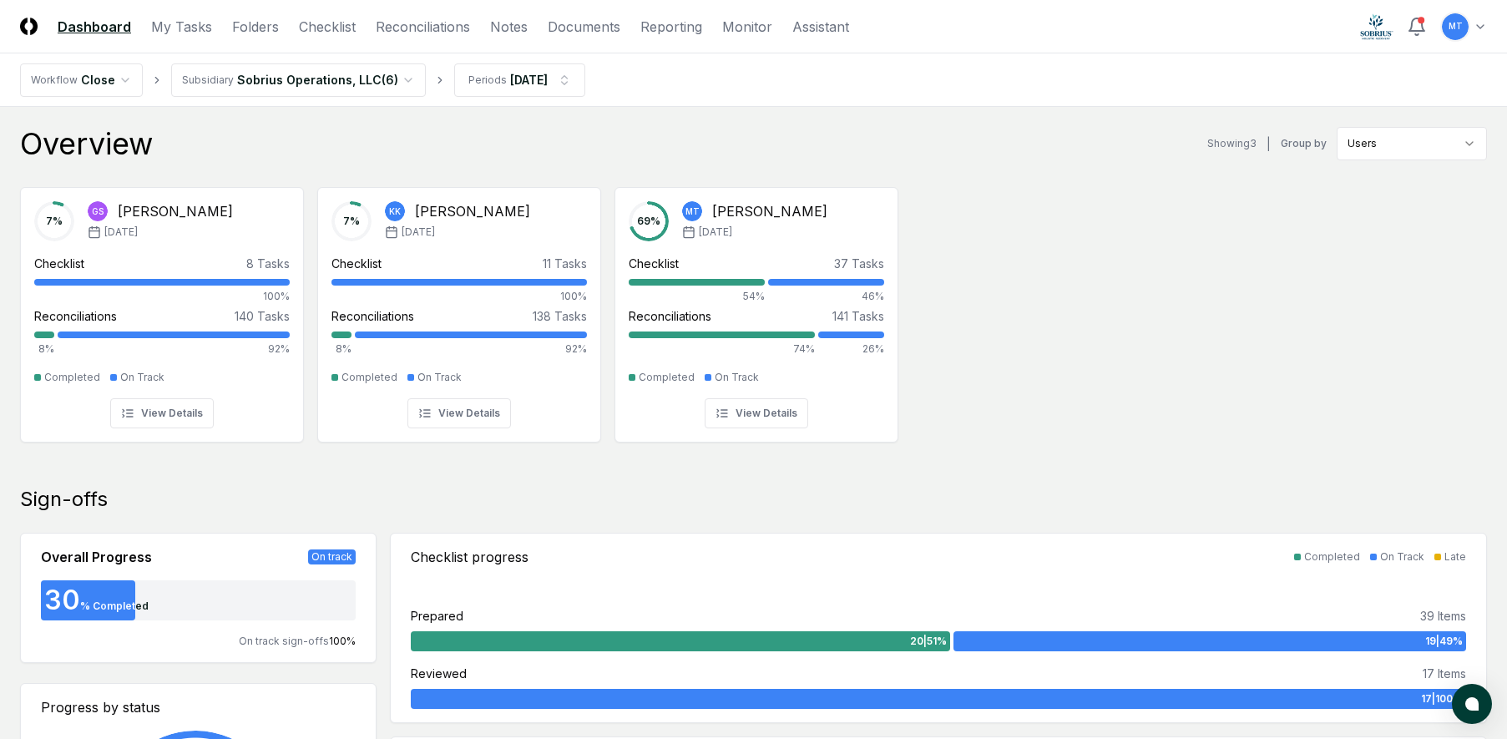
click at [1076, 427] on div "7 % GS [PERSON_NAME] [DATE] Checklist 8 Tasks 100% Reconciliations 140 Tasks 8%…" at bounding box center [753, 313] width 1507 height 279
click at [1030, 318] on div "7 % GS [PERSON_NAME] [DATE] Checklist 8 Tasks 100% Reconciliations 140 Tasks 8%…" at bounding box center [753, 313] width 1507 height 279
